Goal: Entertainment & Leisure: Consume media (video, audio)

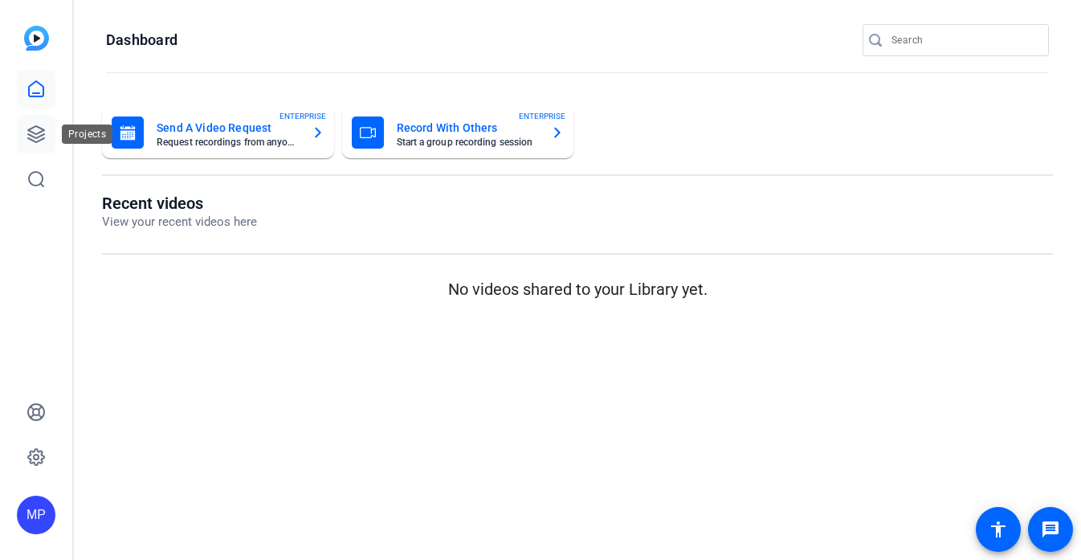
click at [31, 126] on icon at bounding box center [36, 133] width 19 height 19
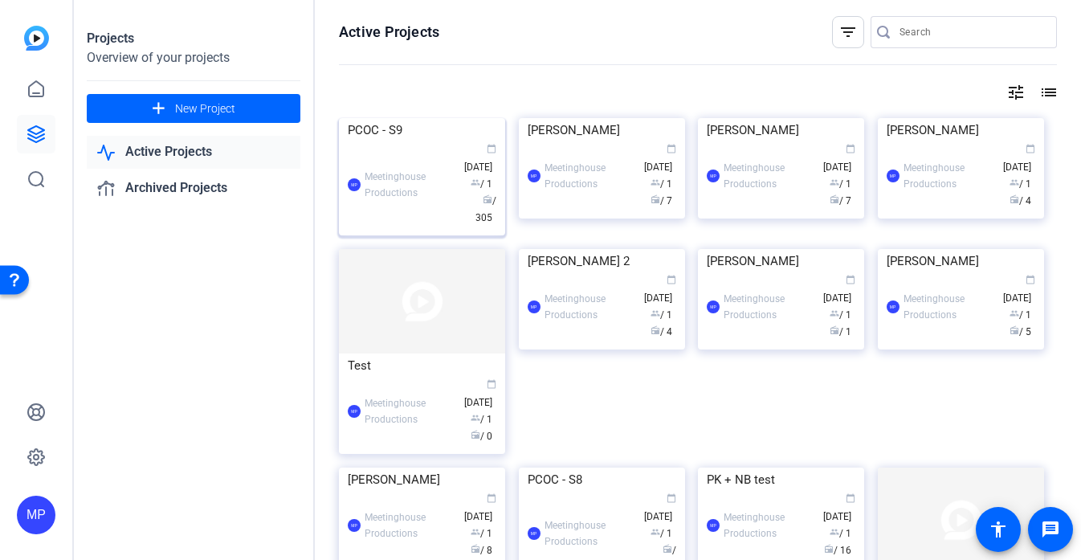
click at [450, 118] on img at bounding box center [422, 118] width 166 height 0
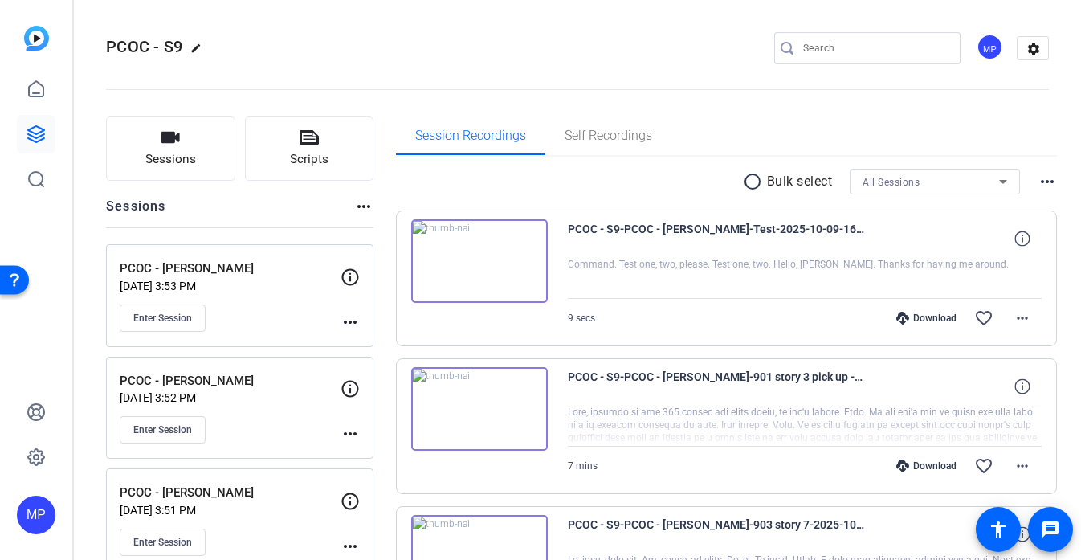
scroll to position [1263, 0]
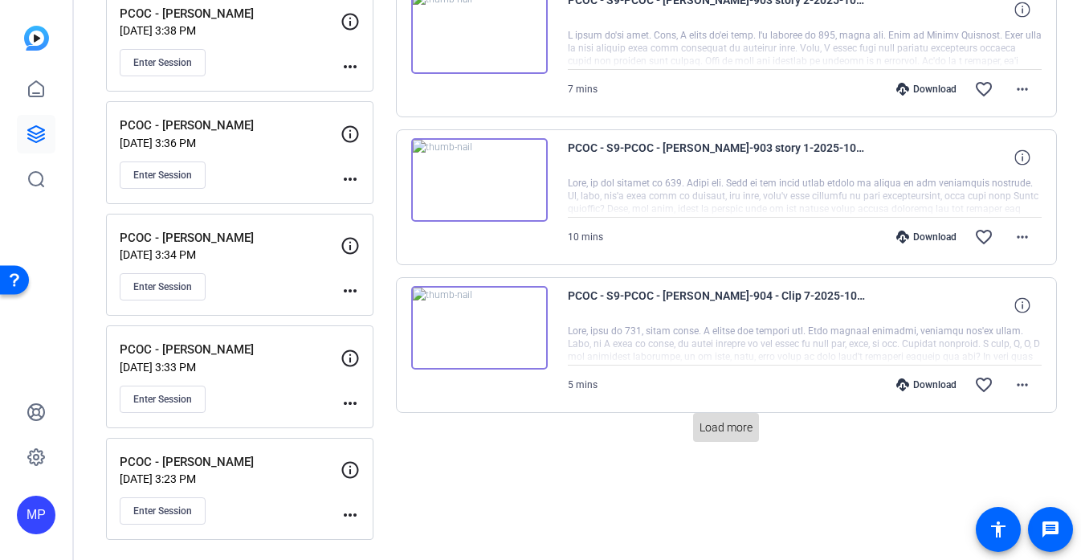
click at [731, 434] on span "Load more" at bounding box center [726, 427] width 53 height 17
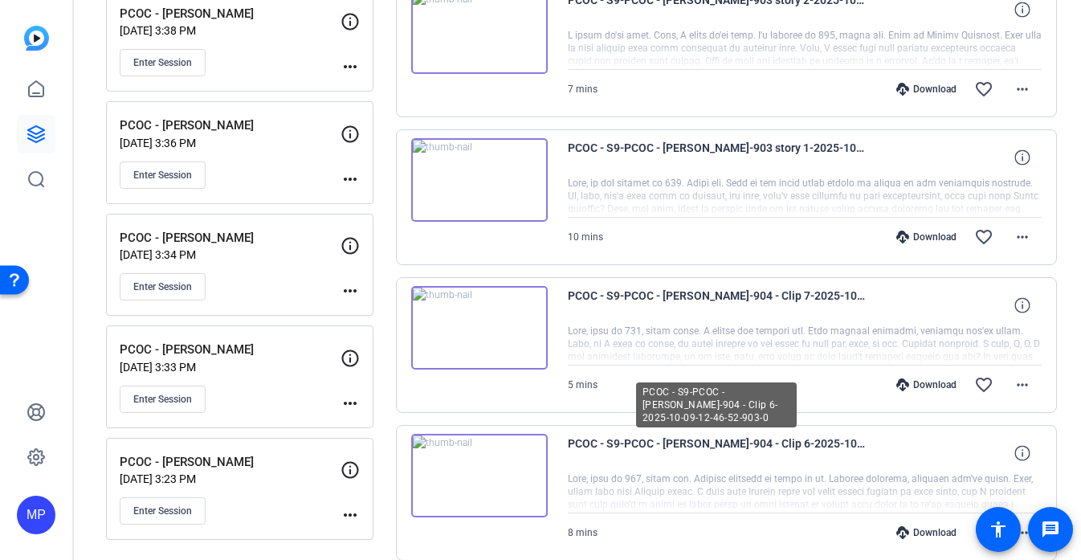
scroll to position [2695, 0]
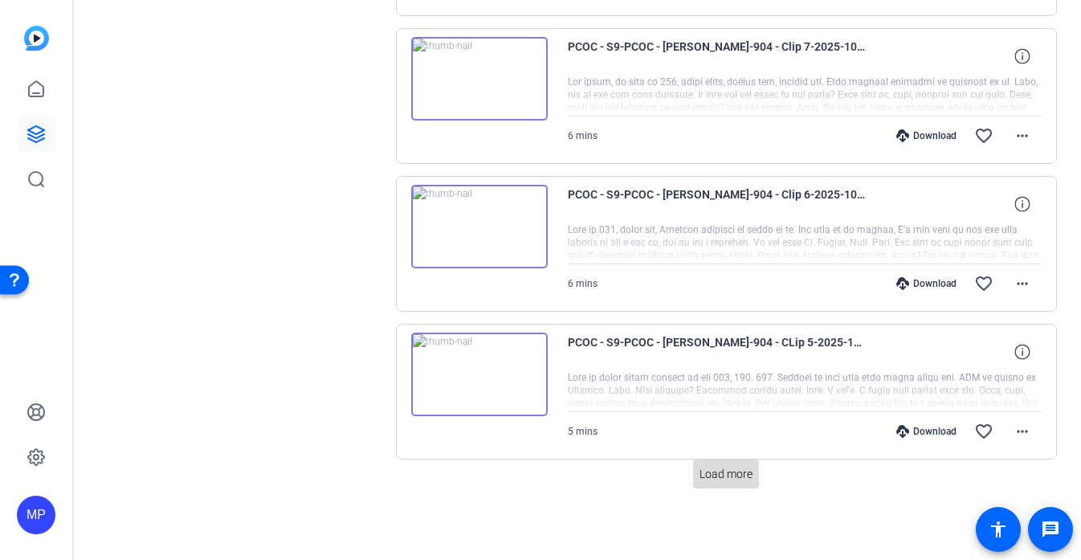
click at [716, 485] on span at bounding box center [726, 474] width 66 height 39
click at [709, 491] on span at bounding box center [726, 474] width 66 height 39
click at [715, 481] on span "Load more" at bounding box center [726, 474] width 53 height 17
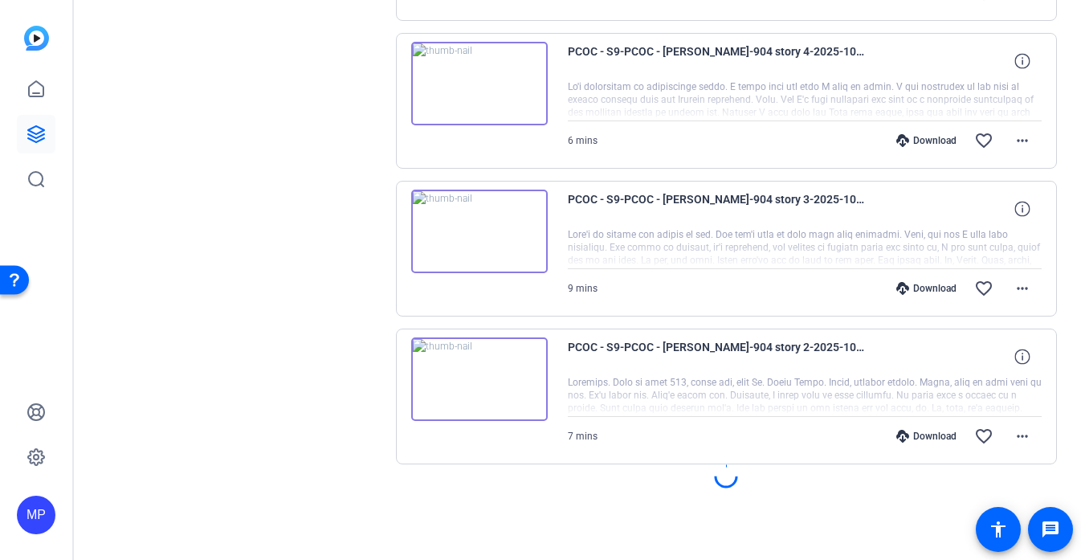
scroll to position [5646, 0]
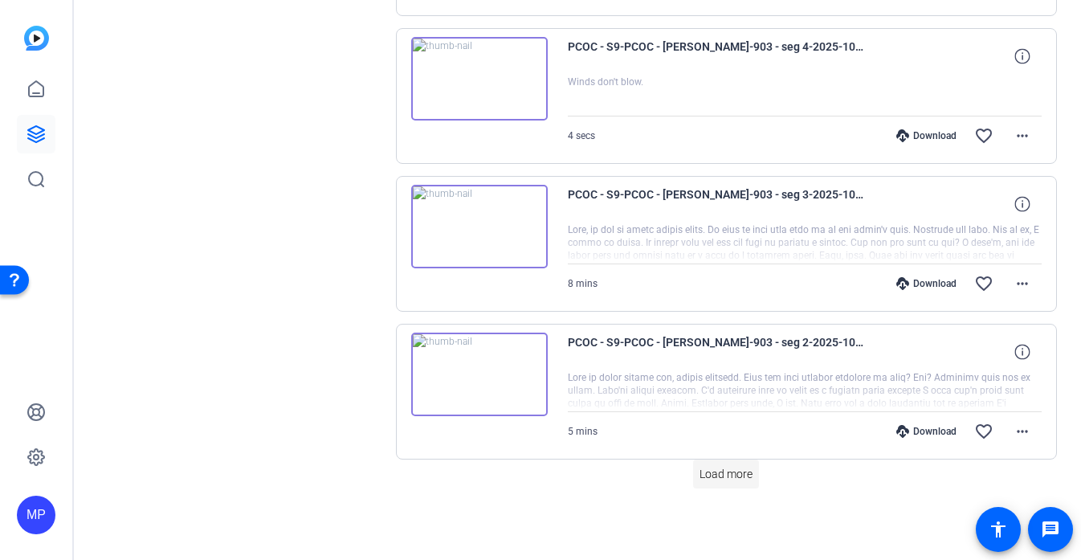
click at [731, 458] on span at bounding box center [726, 474] width 66 height 39
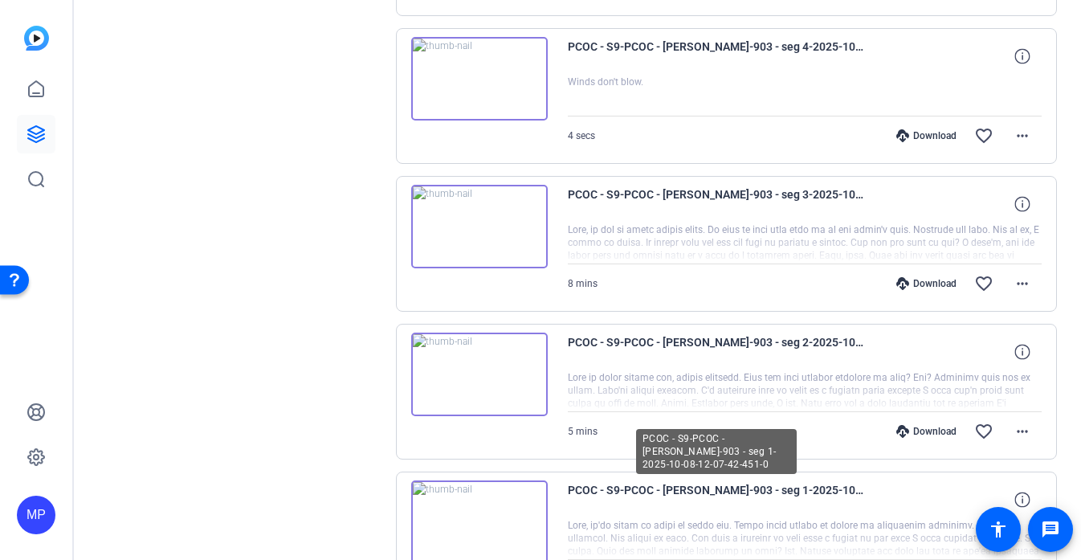
scroll to position [8606, 0]
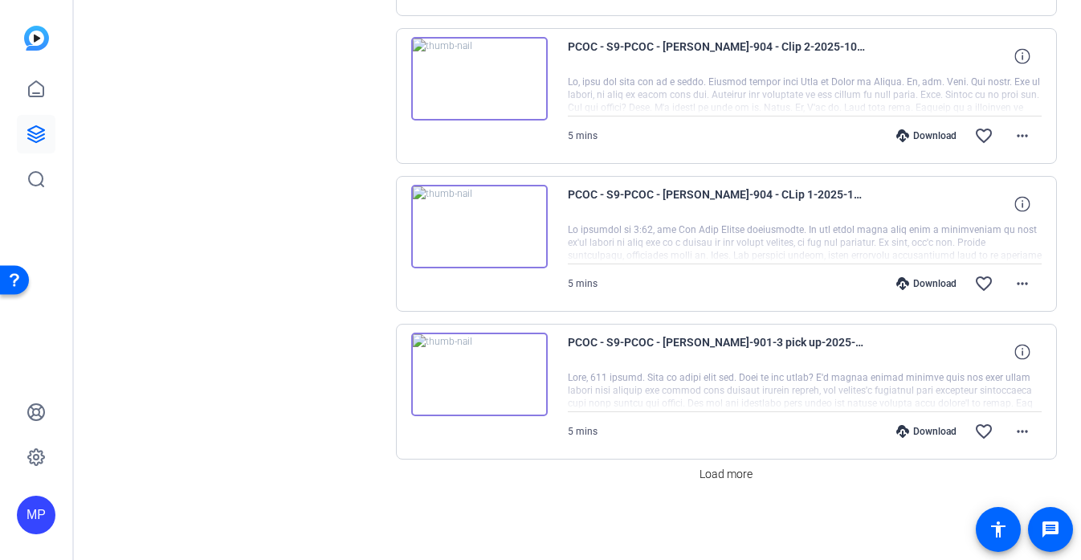
click at [688, 475] on div "Load more" at bounding box center [727, 473] width 662 height 29
click at [704, 475] on span "Load more" at bounding box center [726, 474] width 53 height 17
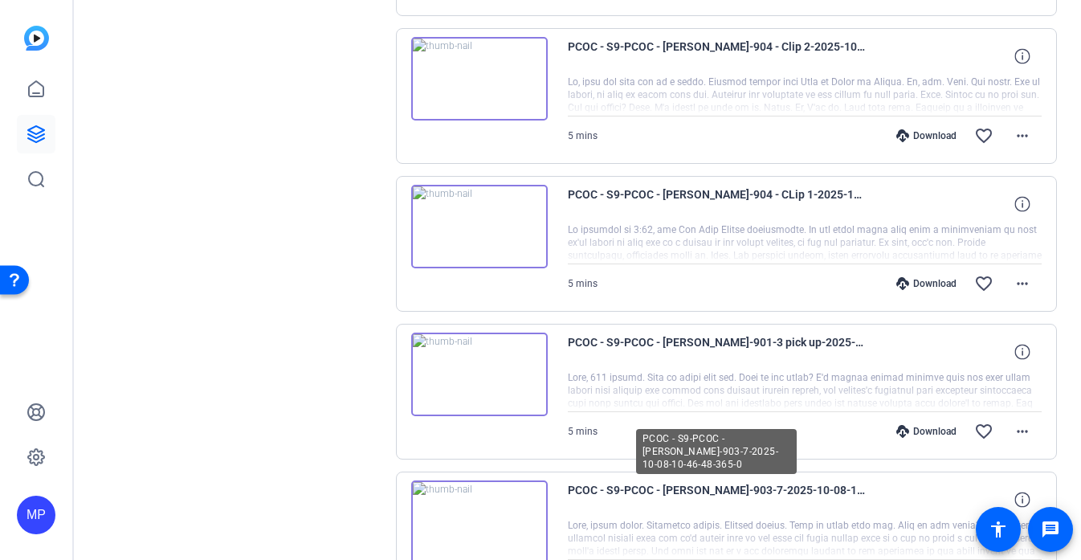
scroll to position [10084, 0]
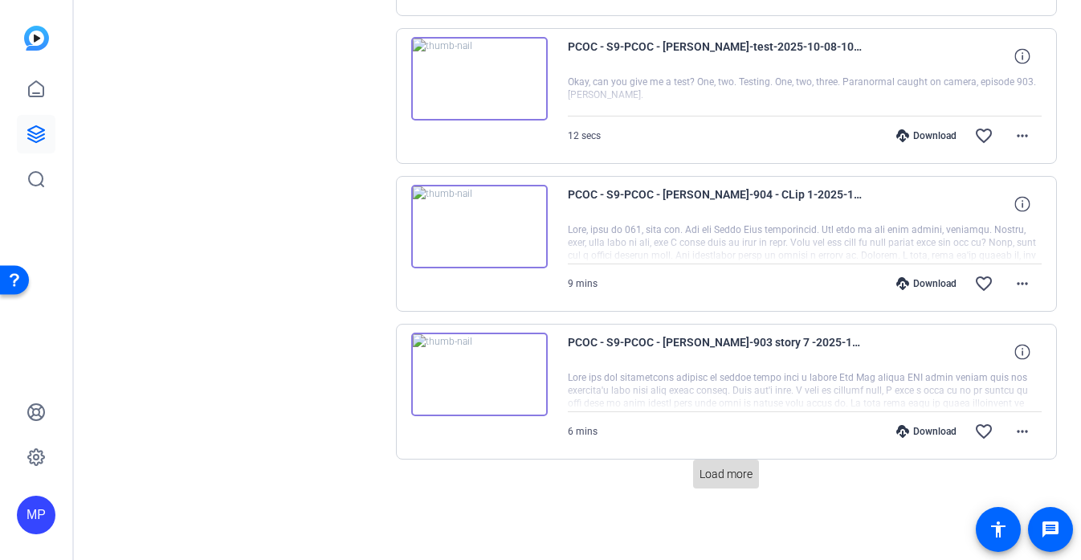
click at [749, 471] on span "Load more" at bounding box center [726, 474] width 53 height 17
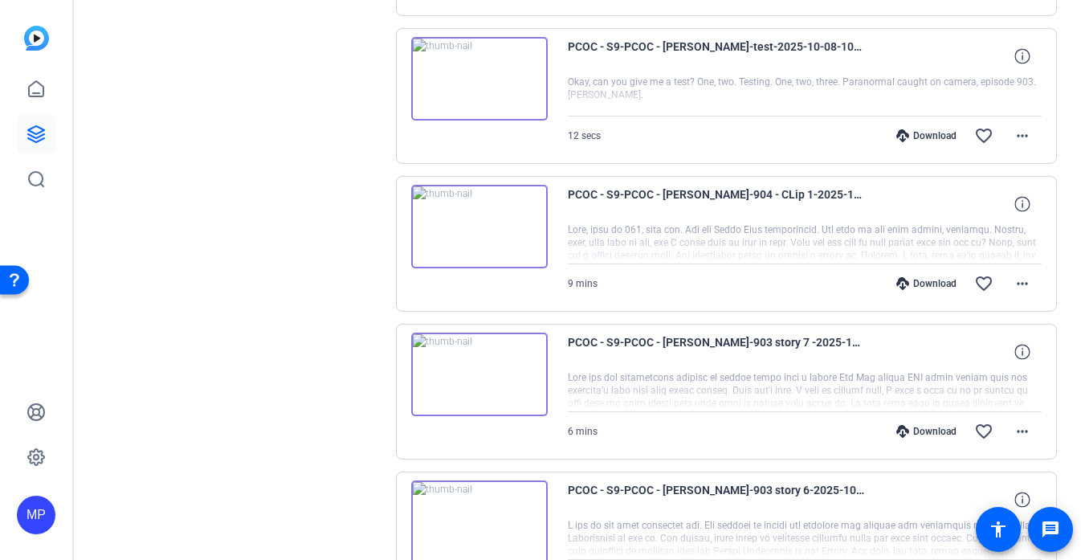
scroll to position [11562, 0]
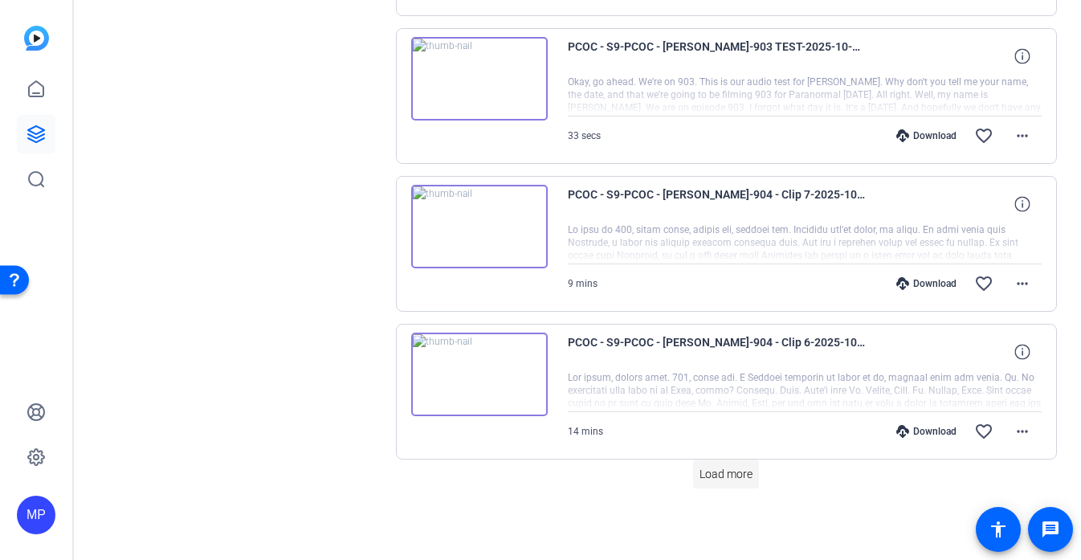
click at [727, 484] on span at bounding box center [726, 474] width 66 height 39
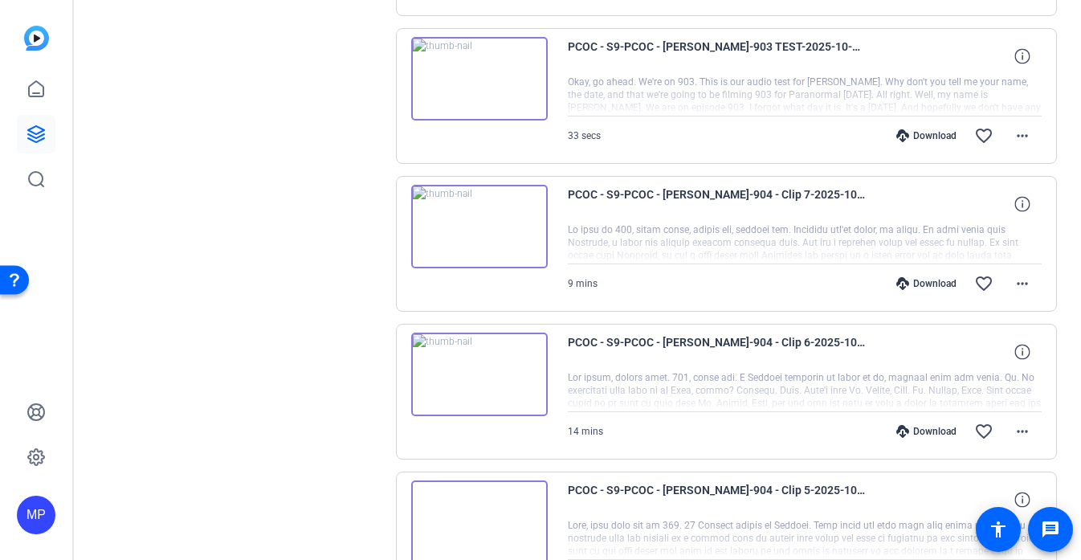
scroll to position [13040, 0]
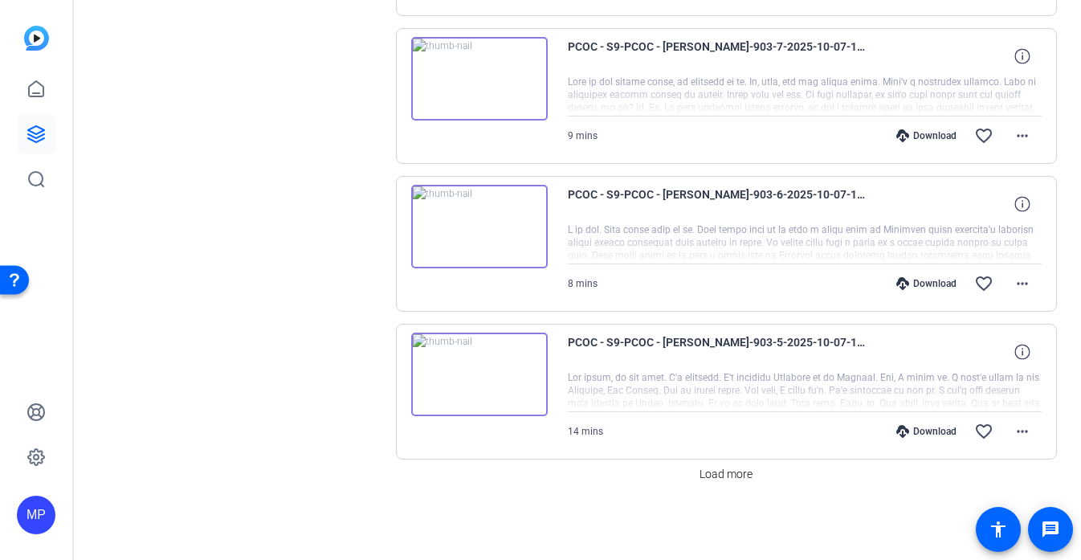
click at [475, 368] on img at bounding box center [479, 375] width 137 height 84
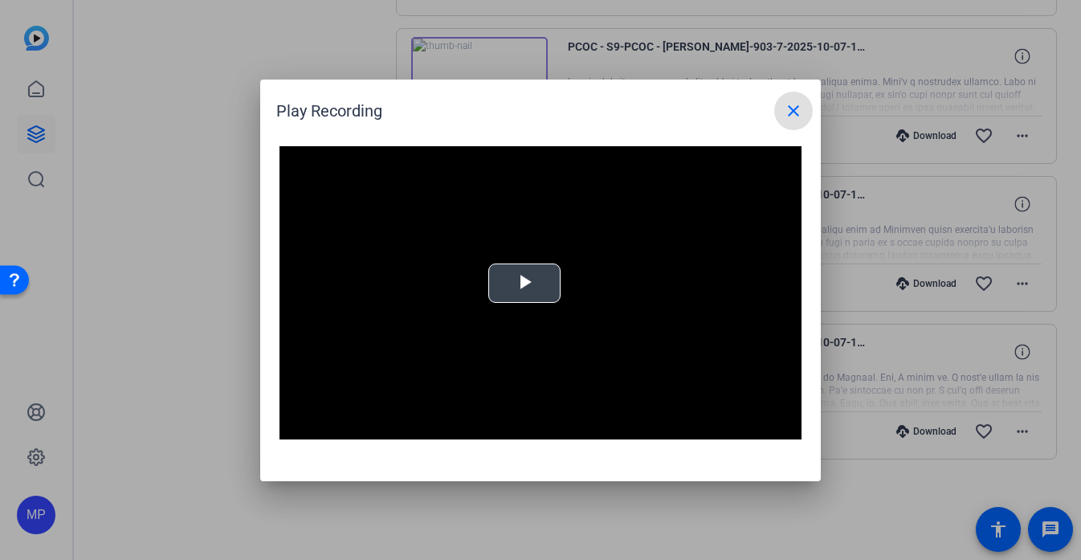
click at [524, 283] on span "Video Player" at bounding box center [524, 283] width 0 height 0
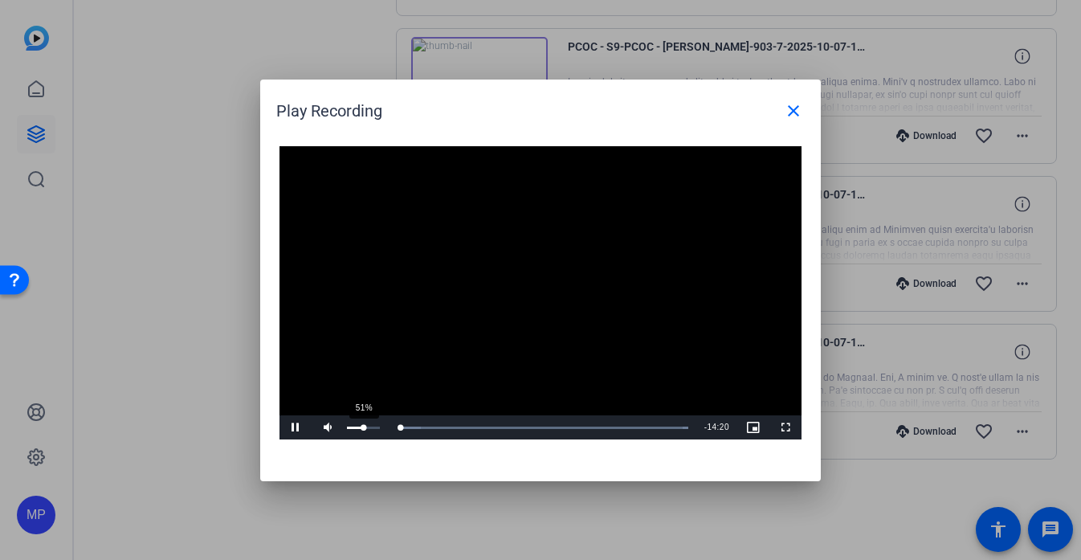
click at [363, 429] on div "51%" at bounding box center [363, 427] width 40 height 24
click at [363, 429] on div "Volume Level" at bounding box center [355, 427] width 17 height 2
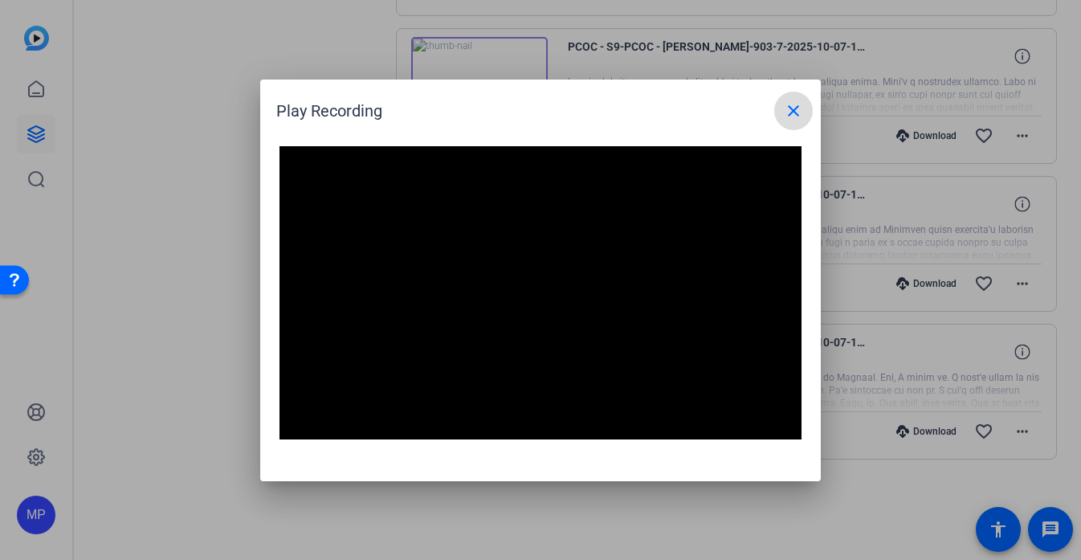
click at [801, 98] on span at bounding box center [793, 111] width 39 height 39
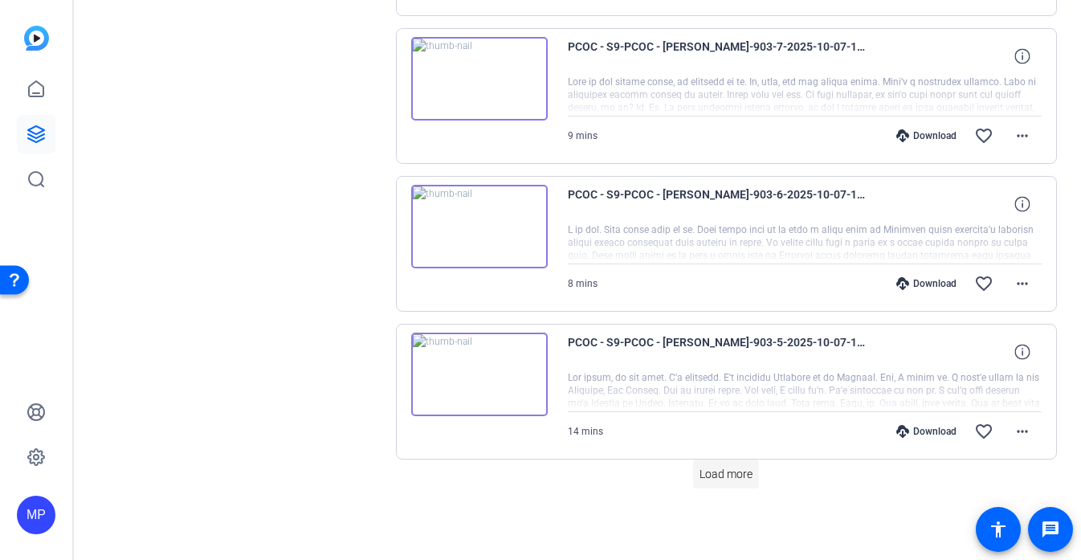
click at [731, 466] on span "Load more" at bounding box center [726, 474] width 53 height 17
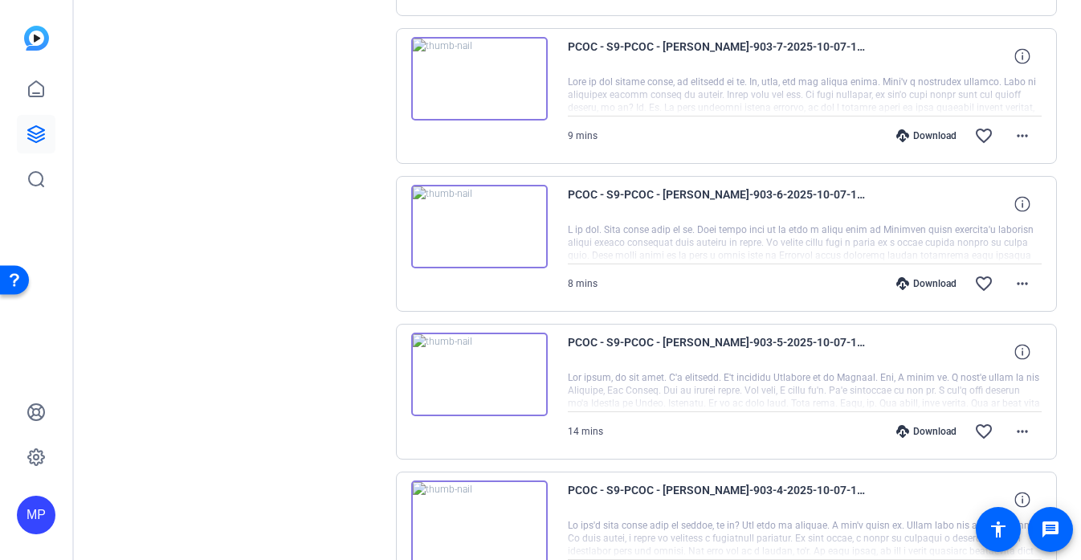
scroll to position [14518, 0]
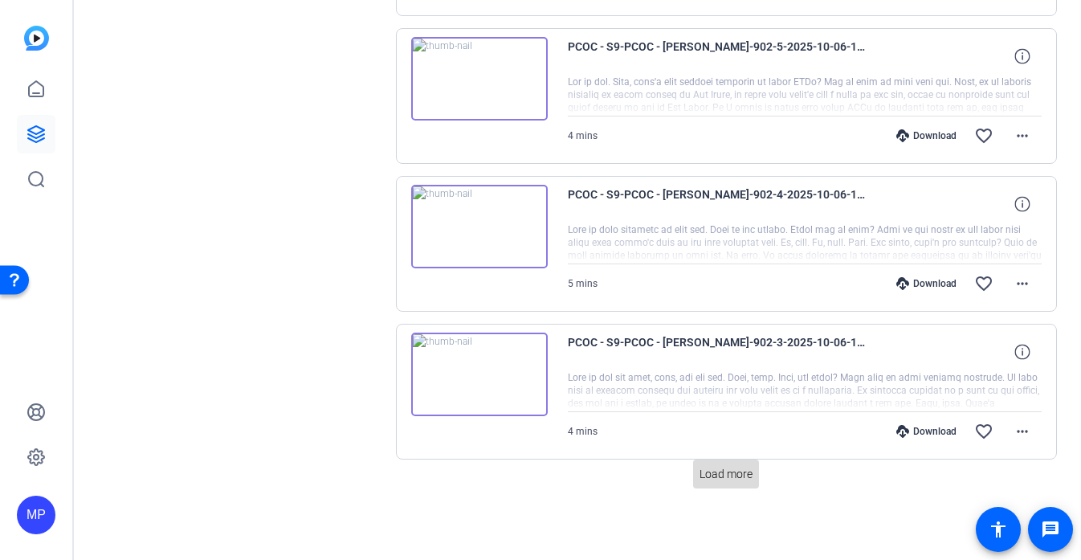
click at [712, 480] on span "Load more" at bounding box center [726, 474] width 53 height 17
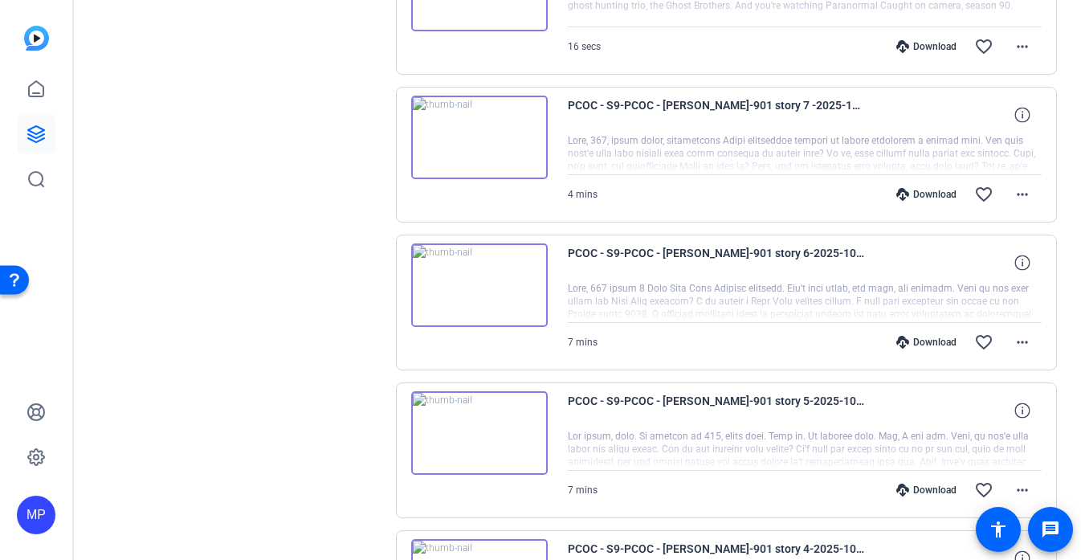
scroll to position [15996, 0]
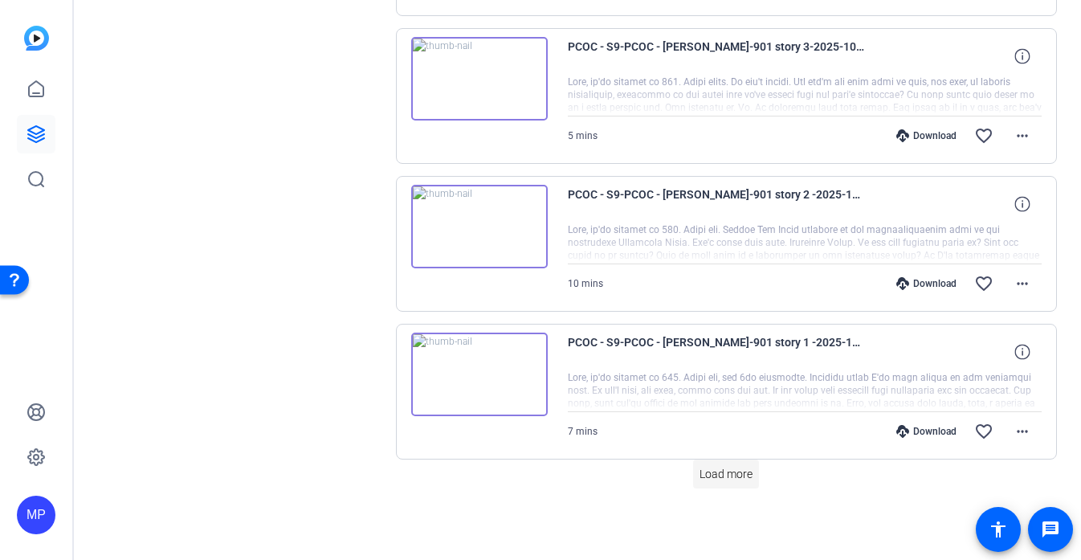
click at [696, 467] on span at bounding box center [726, 474] width 66 height 39
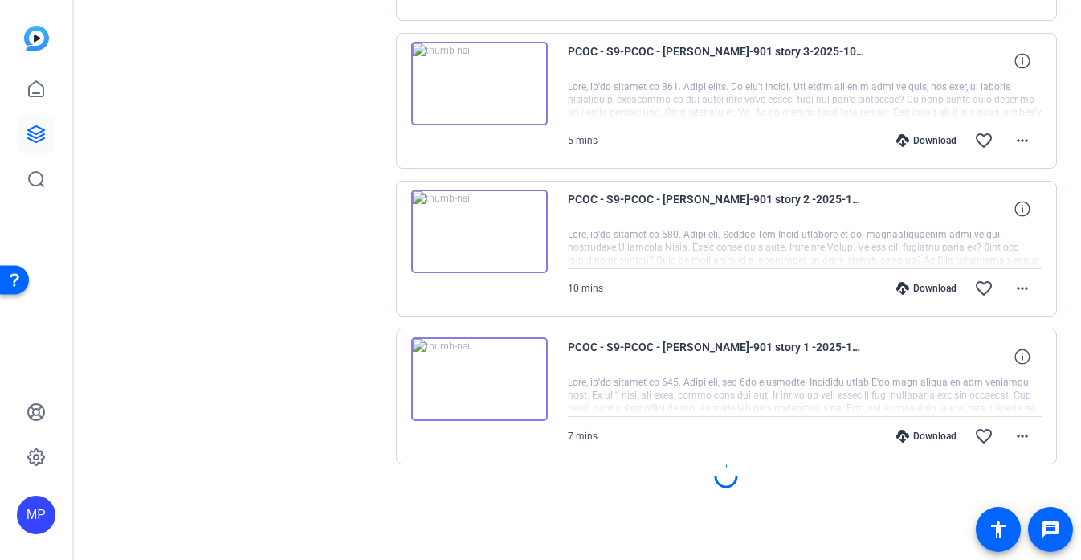
scroll to position [15991, 0]
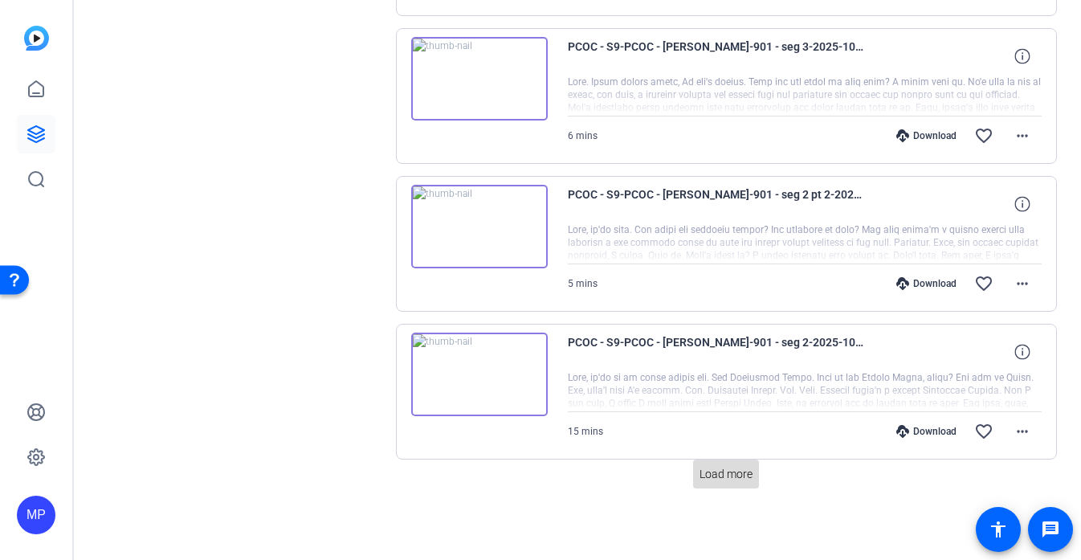
click at [741, 482] on span "Load more" at bounding box center [726, 474] width 53 height 17
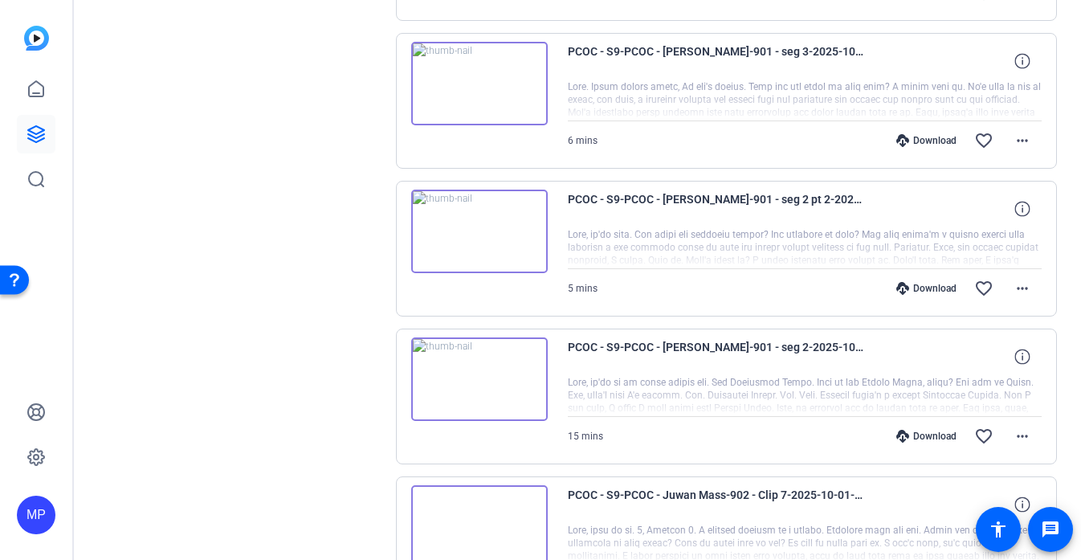
click at [480, 384] on img at bounding box center [479, 379] width 137 height 84
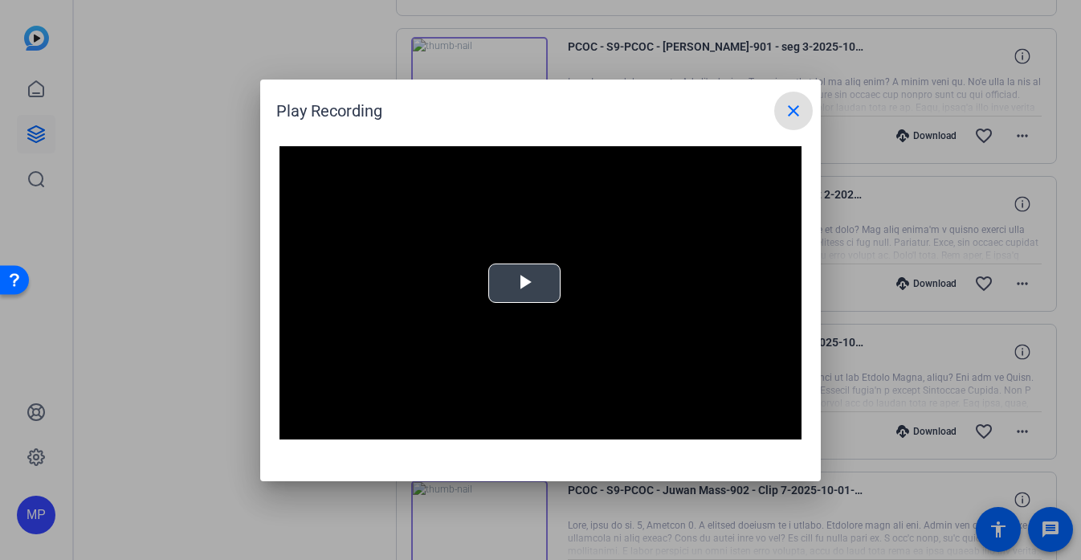
click at [529, 303] on video "Video Player" at bounding box center [541, 293] width 522 height 294
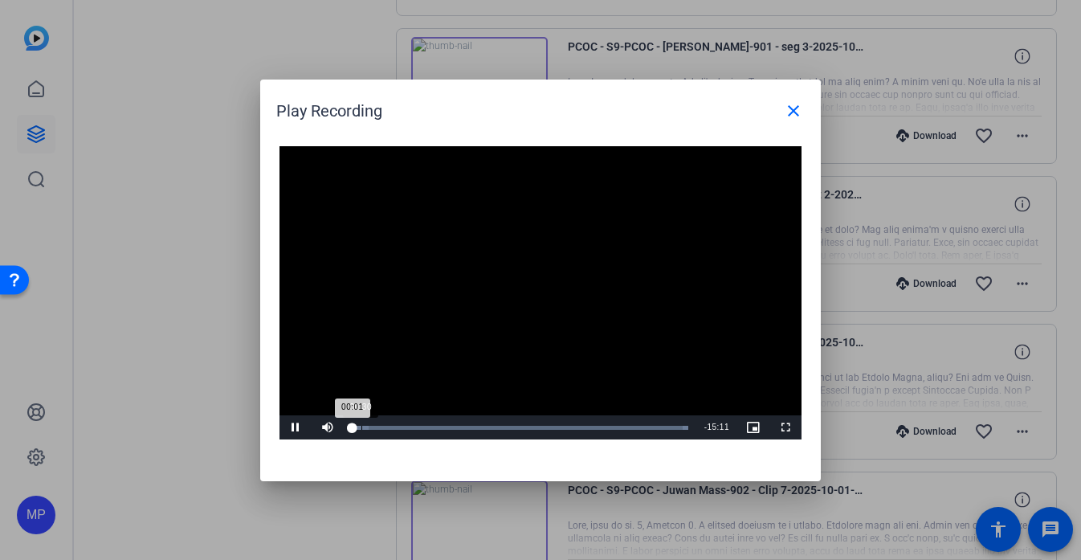
click at [408, 433] on div "Loaded : 100.00% 00:30 00:01" at bounding box center [520, 427] width 353 height 24
click at [497, 304] on video "Video Player" at bounding box center [541, 293] width 522 height 294
click at [798, 103] on mat-icon "close" at bounding box center [793, 110] width 19 height 19
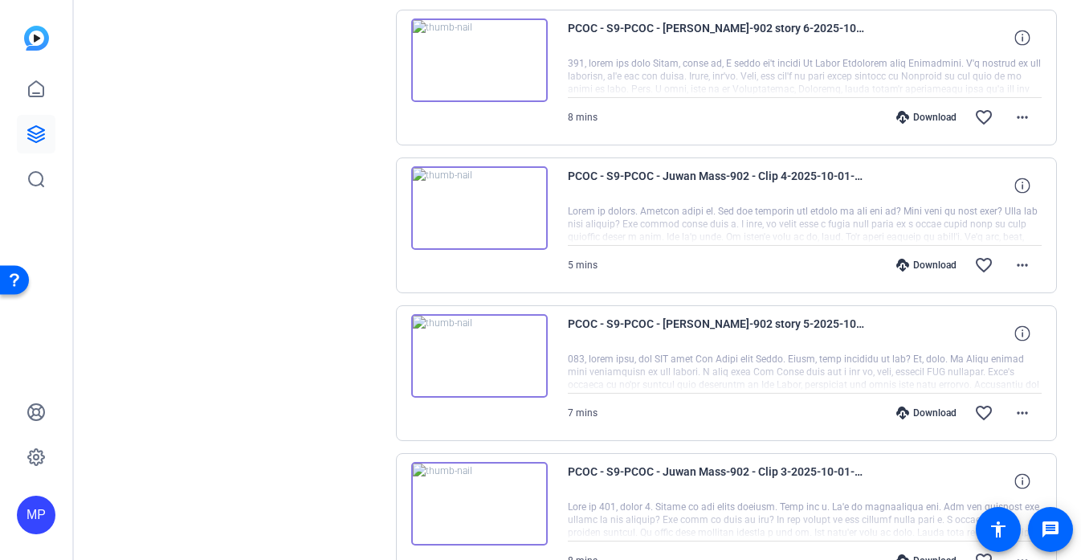
scroll to position [18951, 0]
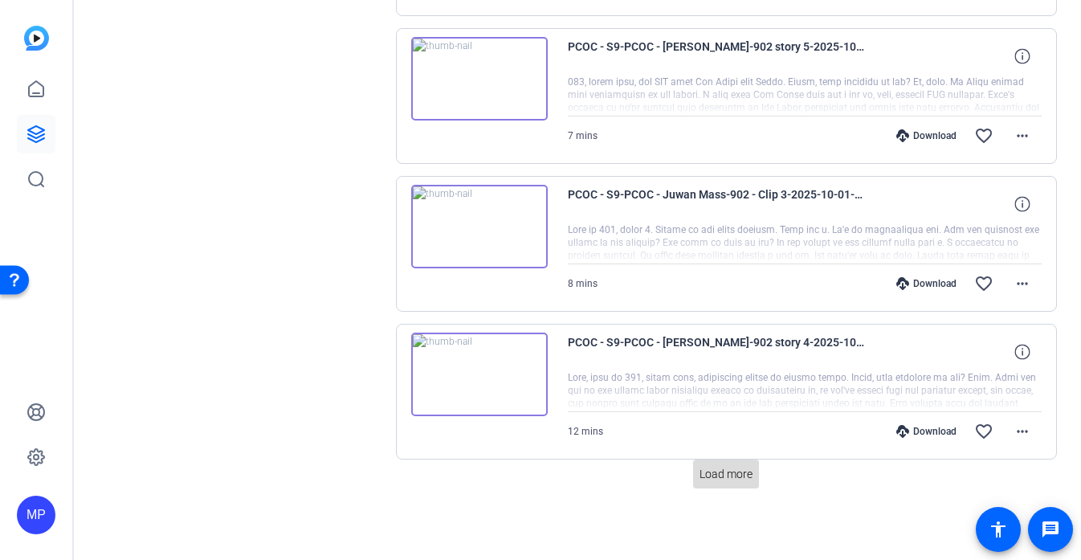
click at [727, 483] on span at bounding box center [726, 474] width 66 height 39
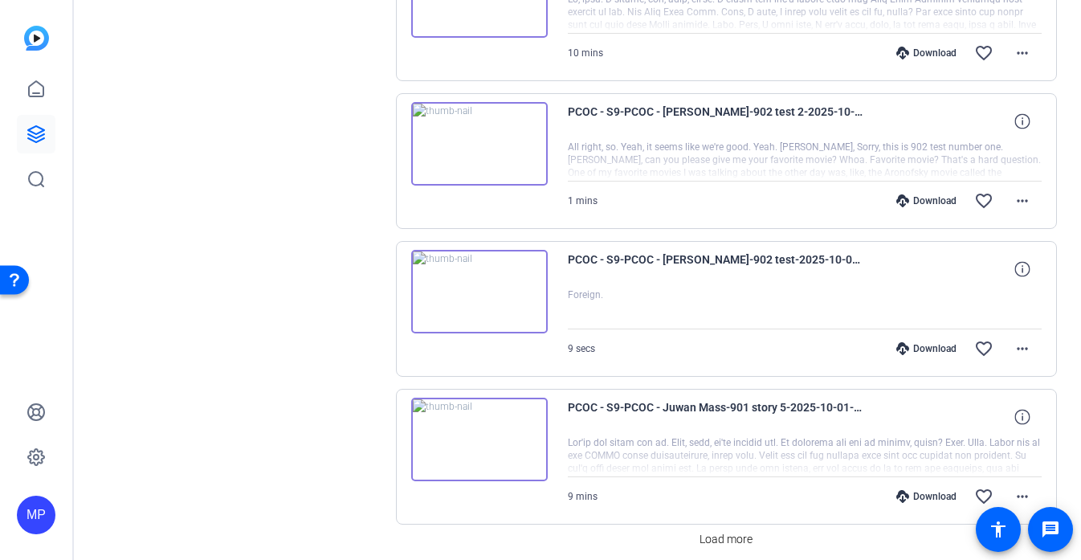
scroll to position [20429, 0]
